Goal: Find specific page/section: Find specific page/section

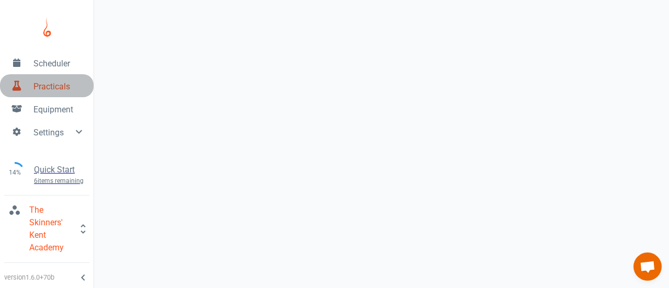
click at [49, 91] on span "Practicals" at bounding box center [59, 86] width 52 height 13
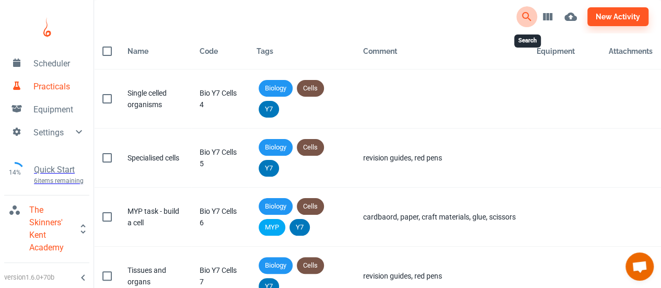
click at [521, 15] on icon "Search" at bounding box center [526, 16] width 13 height 13
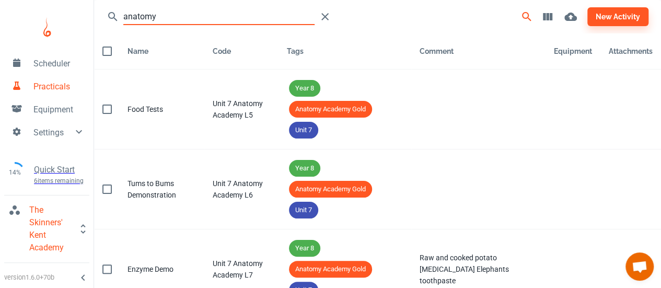
type input "anatomy"
